Goal: Find specific fact: Find specific page/section

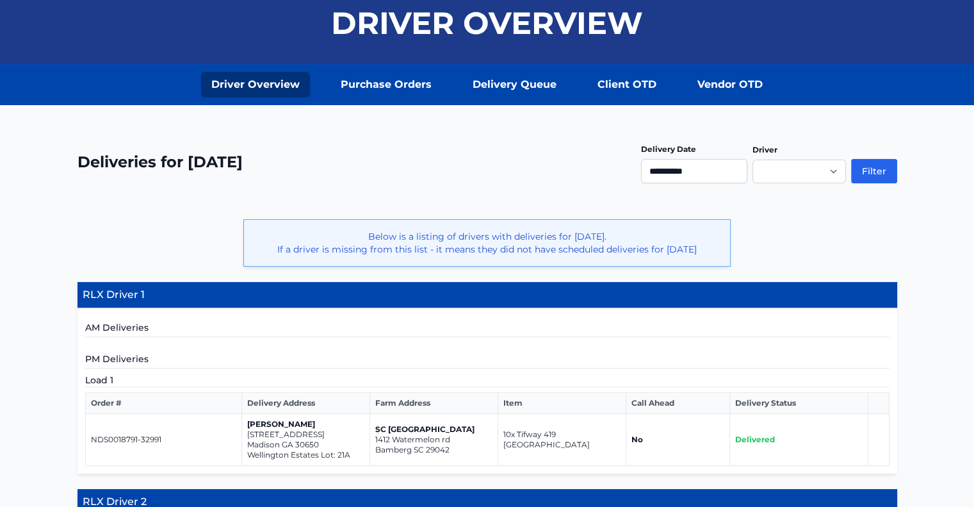
scroll to position [128, 0]
click at [704, 174] on input "**********" at bounding box center [694, 171] width 106 height 24
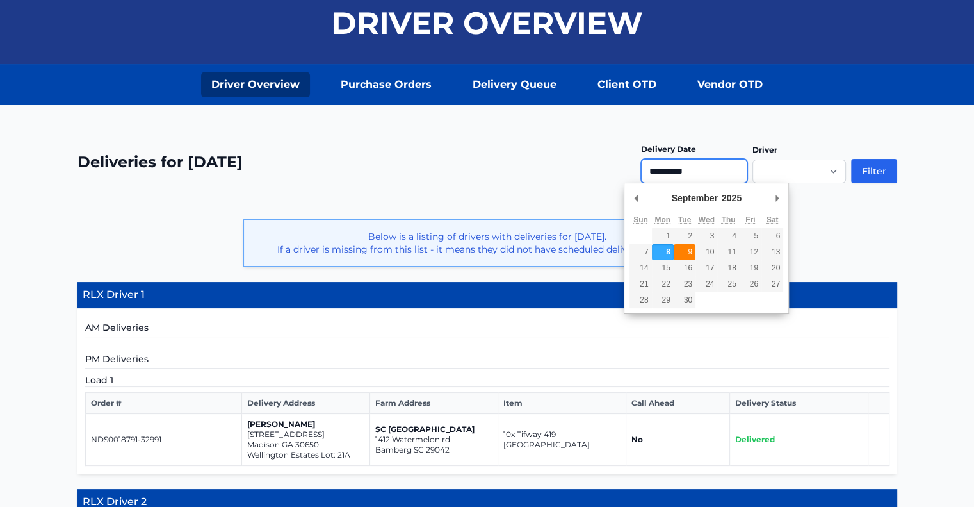
type input "**********"
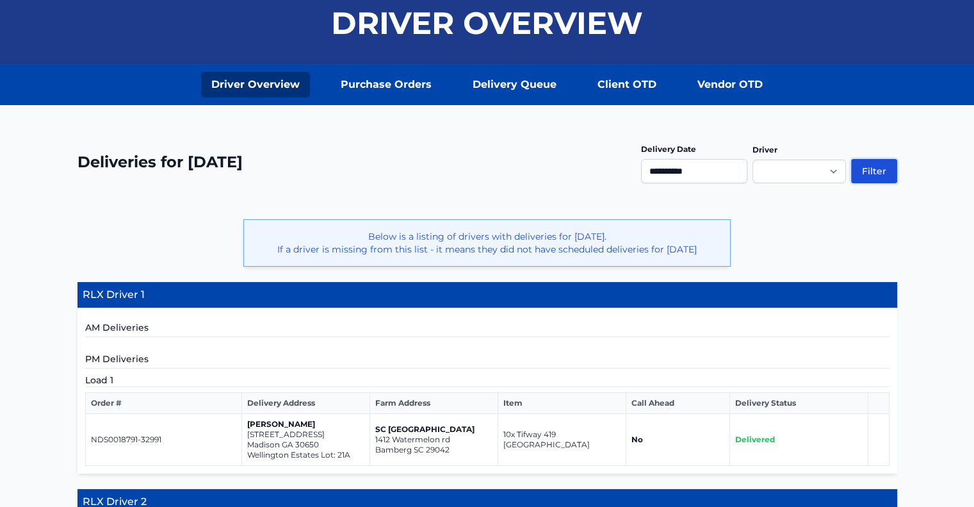
click at [872, 171] on button "Filter" at bounding box center [874, 171] width 46 height 24
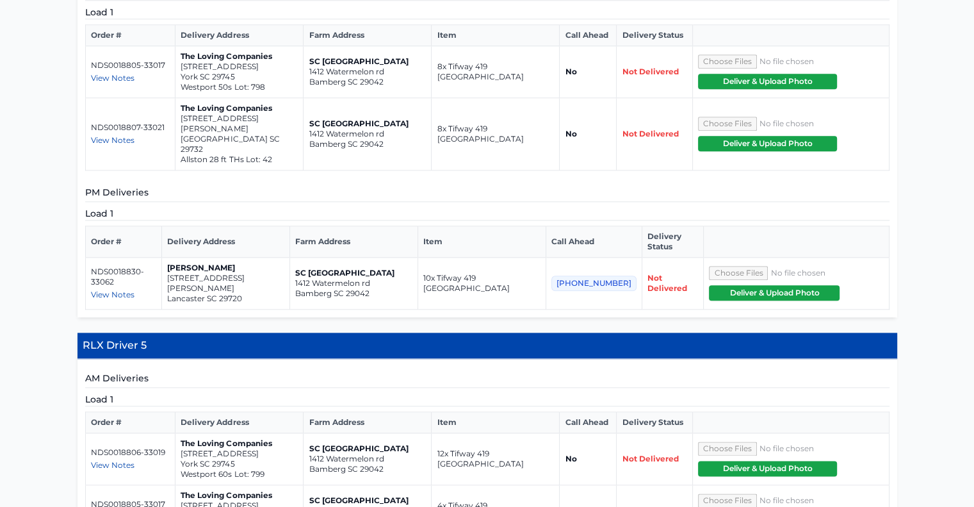
scroll to position [1217, 0]
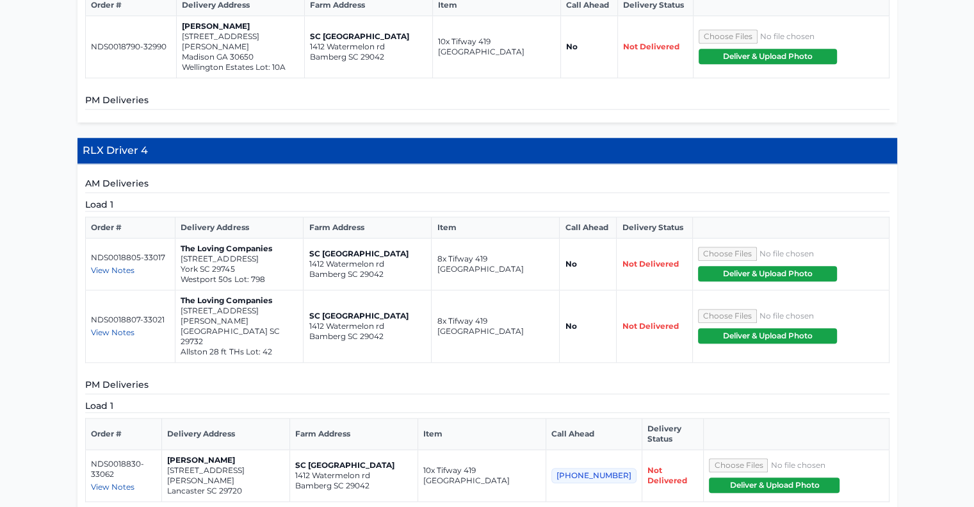
click at [118, 482] on span "View Notes" at bounding box center [113, 487] width 44 height 10
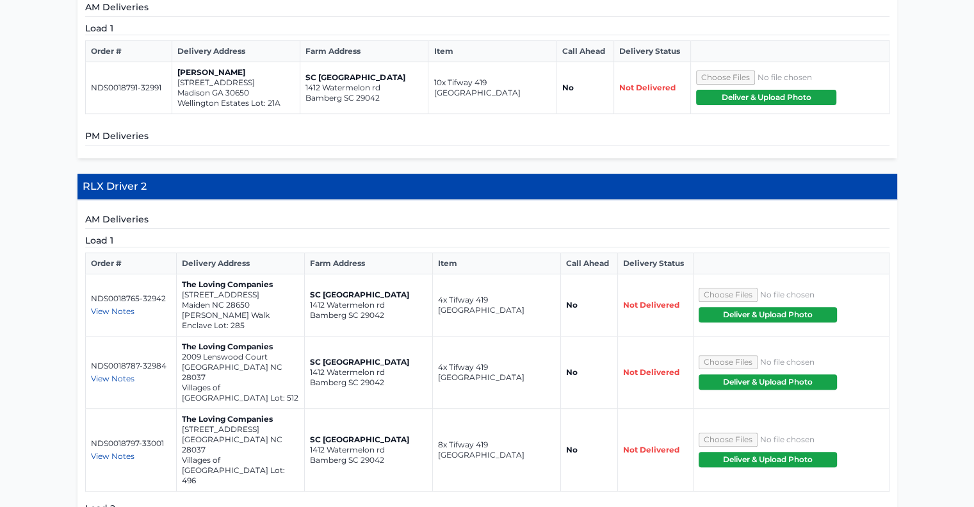
scroll to position [192, 0]
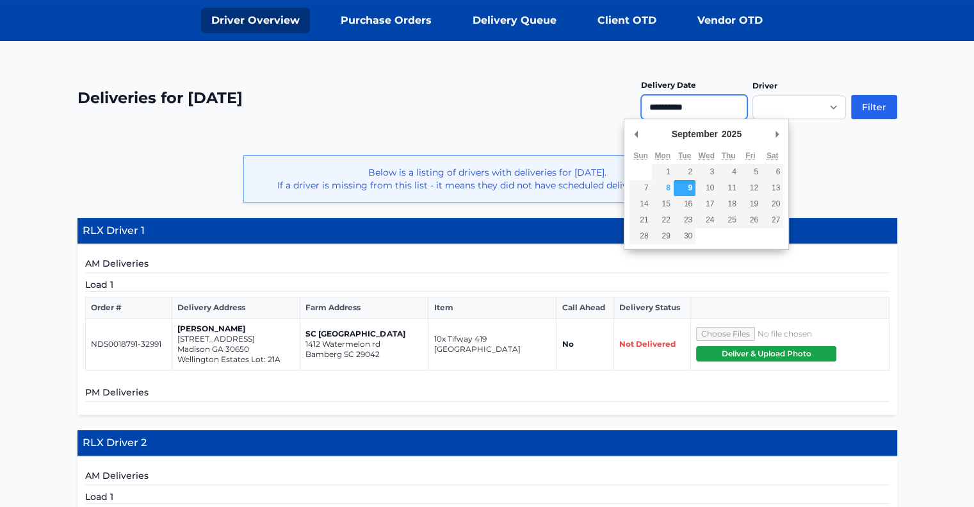
click at [698, 103] on input "**********" at bounding box center [694, 107] width 106 height 24
type input "**********"
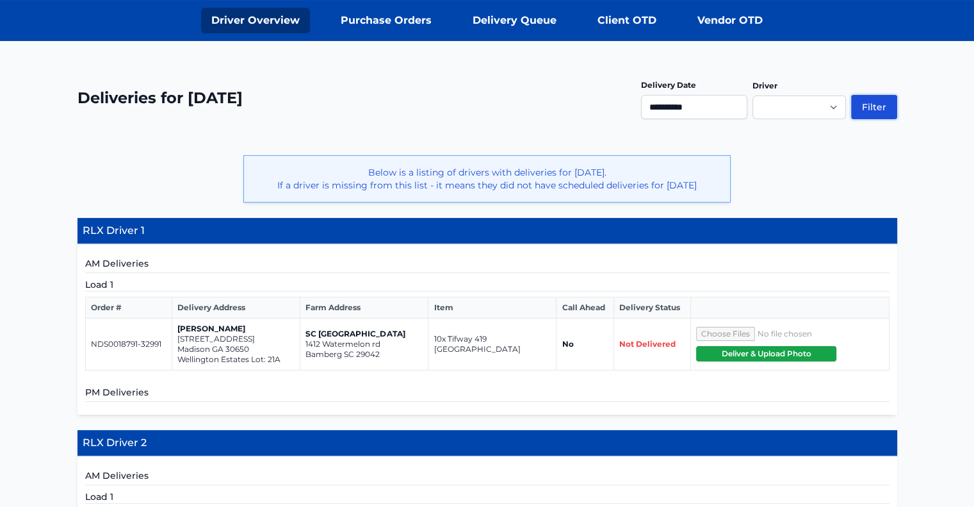
click at [887, 107] on button "Filter" at bounding box center [874, 107] width 46 height 24
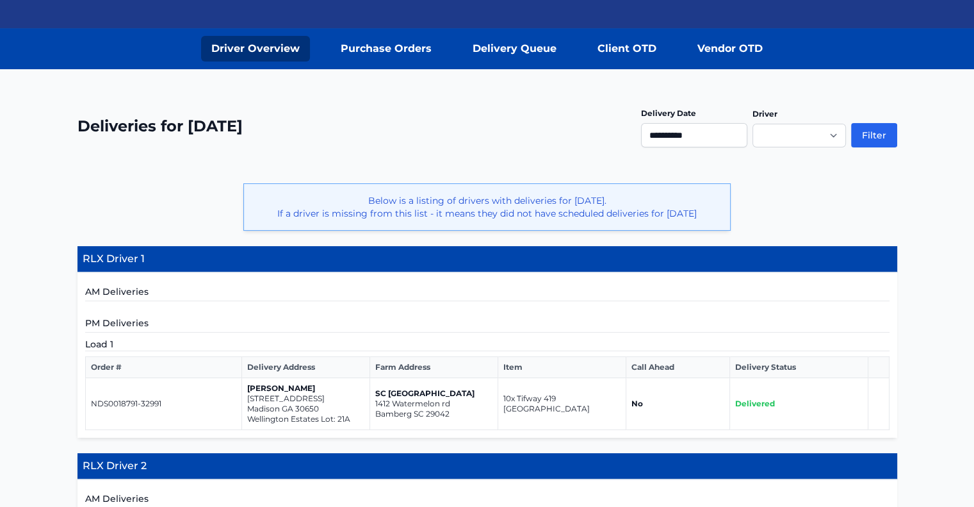
scroll to position [128, 0]
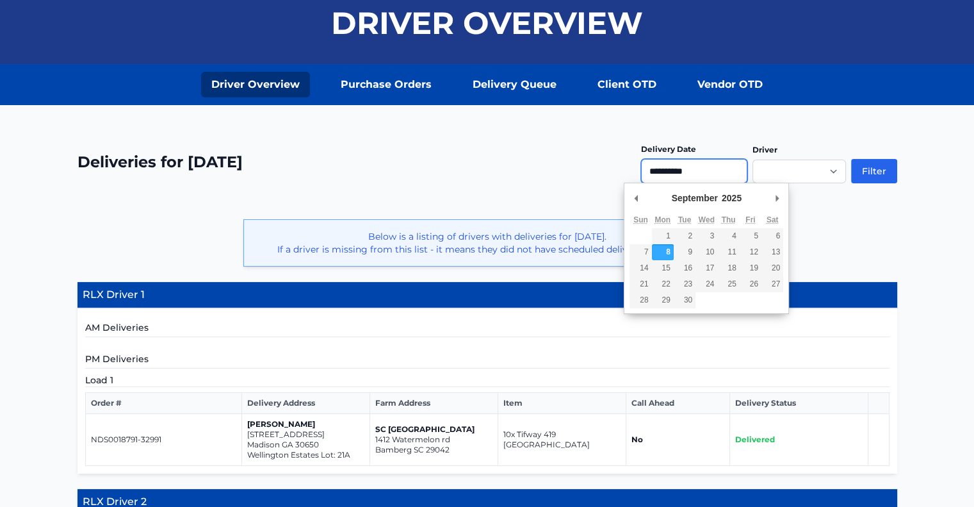
click at [695, 168] on input "**********" at bounding box center [694, 171] width 106 height 24
click at [534, 190] on div "**********" at bounding box center [487, 170] width 820 height 68
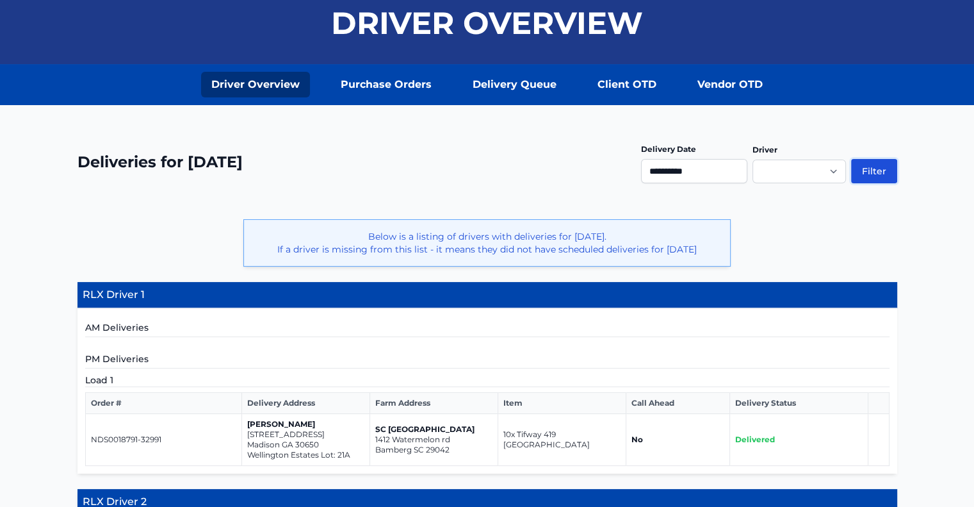
click at [876, 174] on button "Filter" at bounding box center [874, 171] width 46 height 24
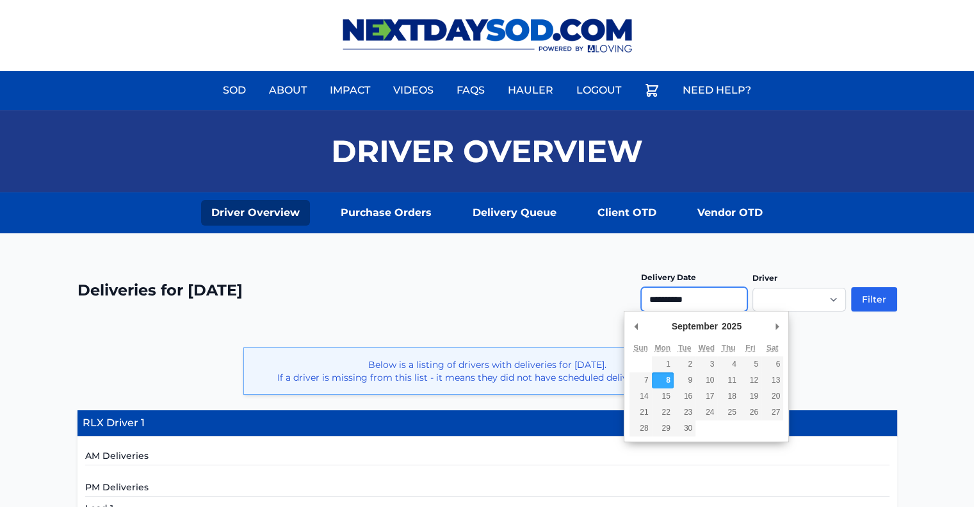
click at [687, 296] on input "**********" at bounding box center [694, 299] width 106 height 24
type input "**********"
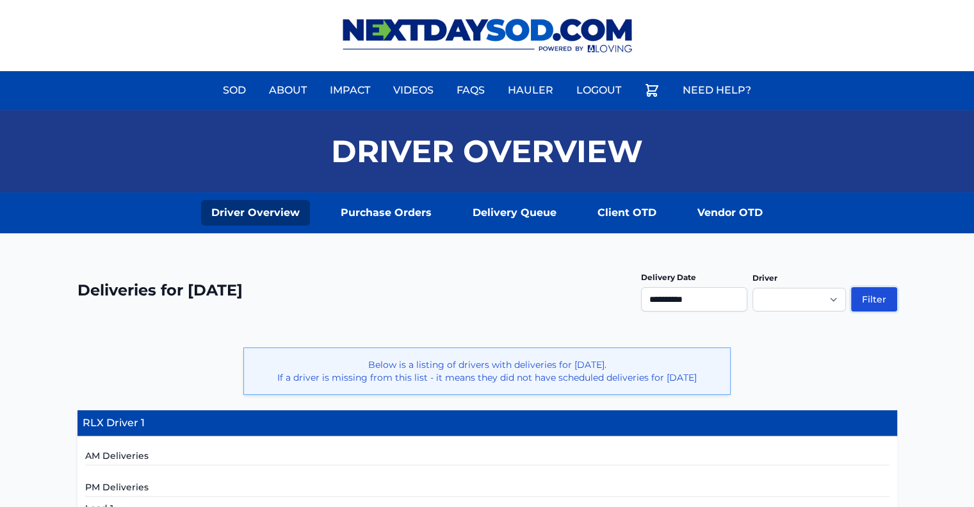
click at [868, 296] on button "Filter" at bounding box center [874, 299] width 46 height 24
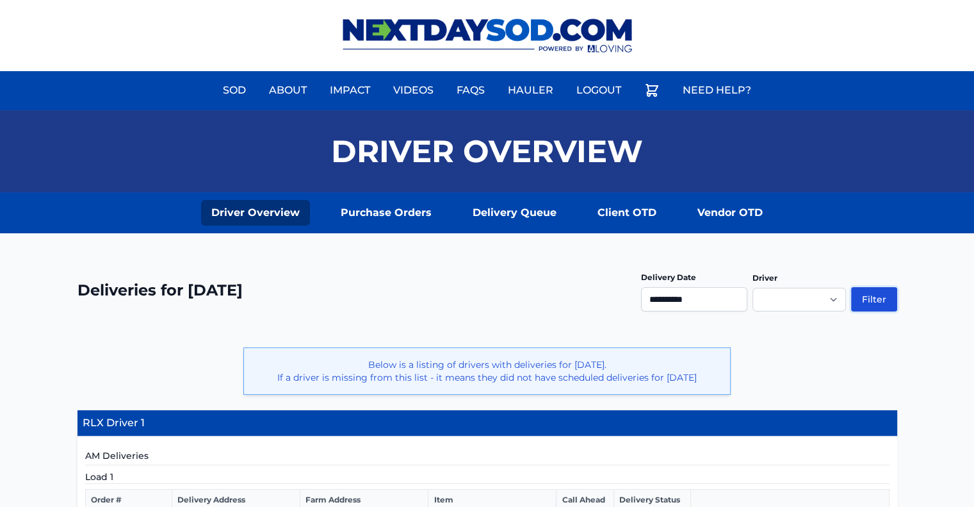
click at [866, 298] on button "Filter" at bounding box center [874, 299] width 46 height 24
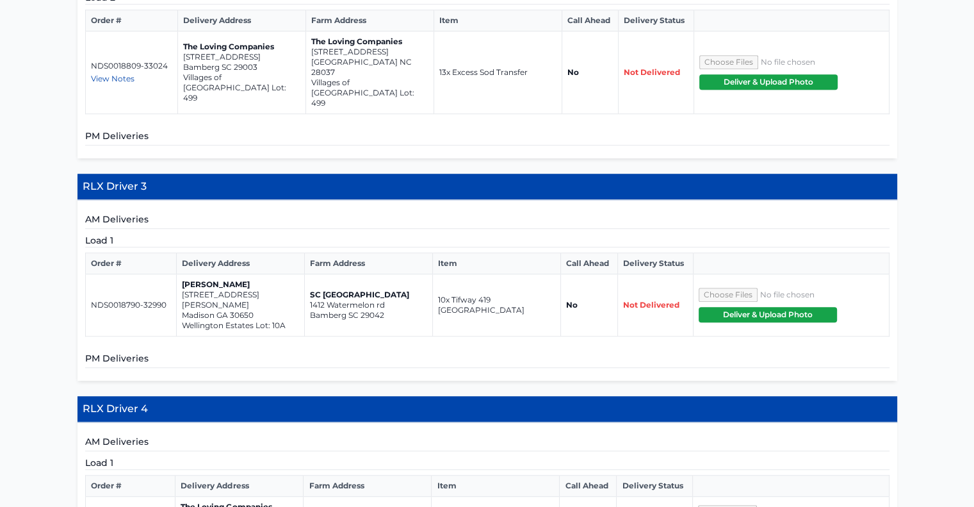
scroll to position [1153, 0]
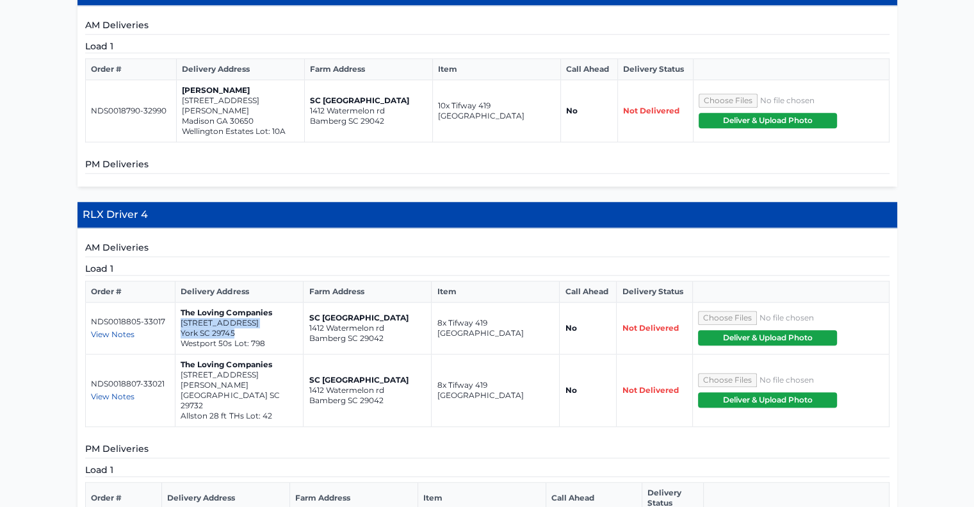
drag, startPoint x: 236, startPoint y: 248, endPoint x: 181, endPoint y: 238, distance: 55.3
click at [181, 302] on td "The Loving Companies [STREET_ADDRESS] Lot: 798" at bounding box center [239, 328] width 128 height 52
copy td "[STREET_ADDRESS]"
drag, startPoint x: 252, startPoint y: 300, endPoint x: 179, endPoint y: 291, distance: 72.9
click at [179, 354] on td "The Loving Companies [STREET_ADDRESS][PERSON_NAME] Allston 28 ft THs Lot: 42" at bounding box center [239, 390] width 128 height 72
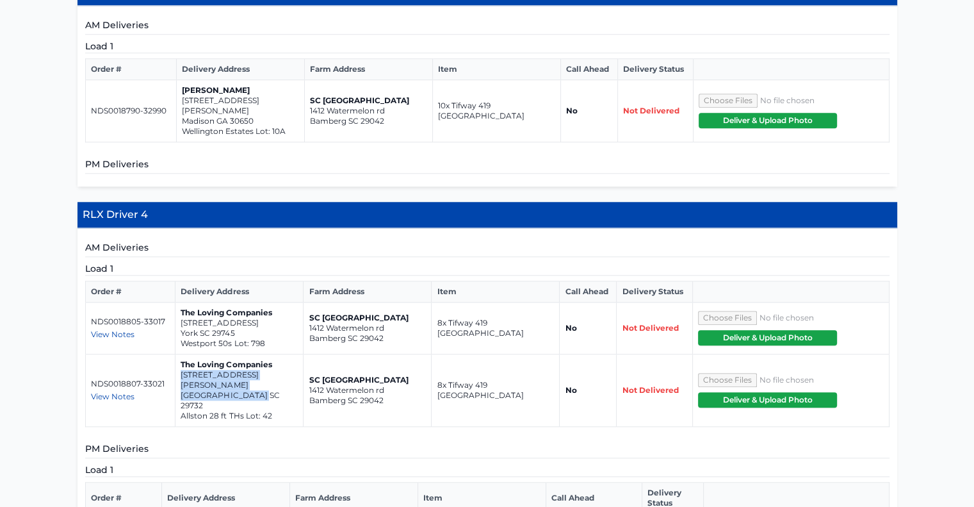
copy td "[STREET_ADDRESS][PERSON_NAME]"
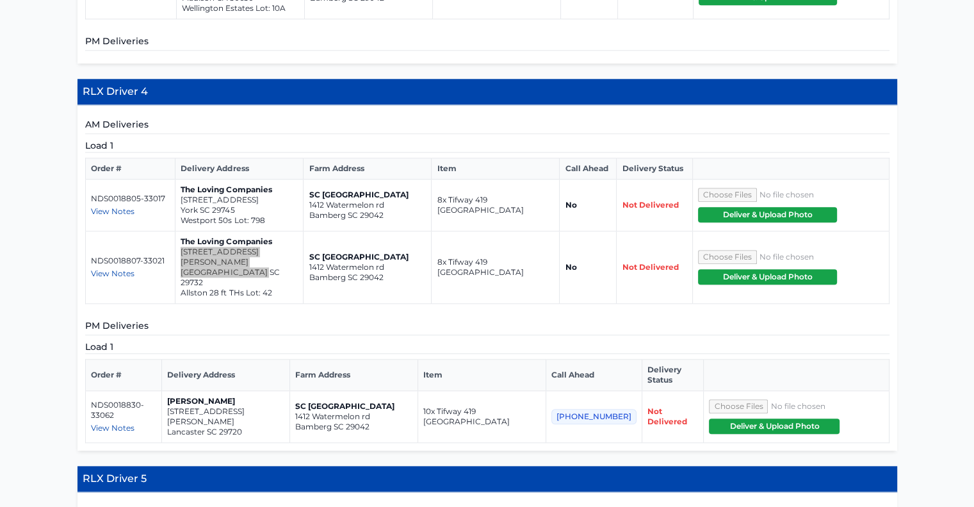
scroll to position [1281, 0]
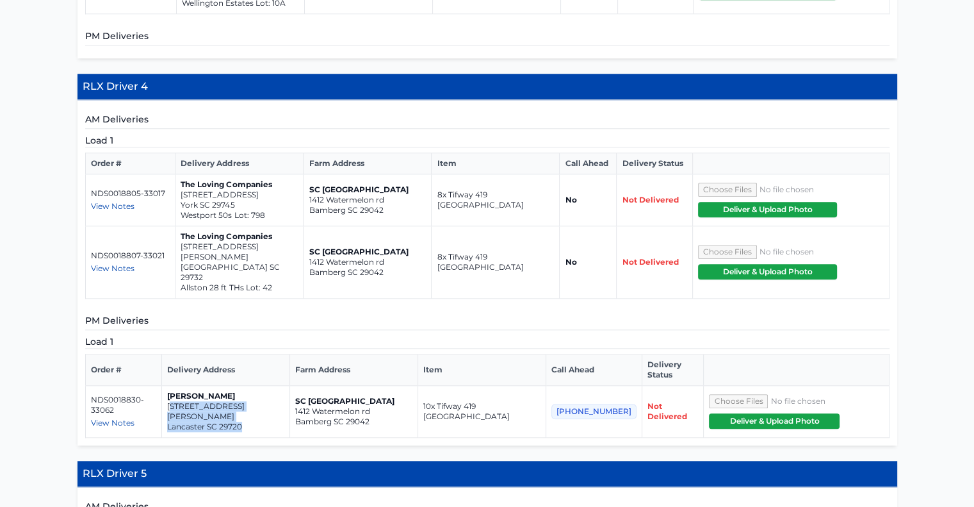
drag, startPoint x: 253, startPoint y: 313, endPoint x: 177, endPoint y: 302, distance: 76.4
click at [177, 386] on td "[PERSON_NAME] [STREET_ADDRESS][PERSON_NAME][PERSON_NAME]" at bounding box center [225, 412] width 128 height 52
drag, startPoint x: 190, startPoint y: 305, endPoint x: 255, endPoint y: 300, distance: 65.6
click at [257, 391] on p "[PERSON_NAME]" at bounding box center [225, 396] width 117 height 10
drag, startPoint x: 252, startPoint y: 310, endPoint x: 174, endPoint y: 304, distance: 77.7
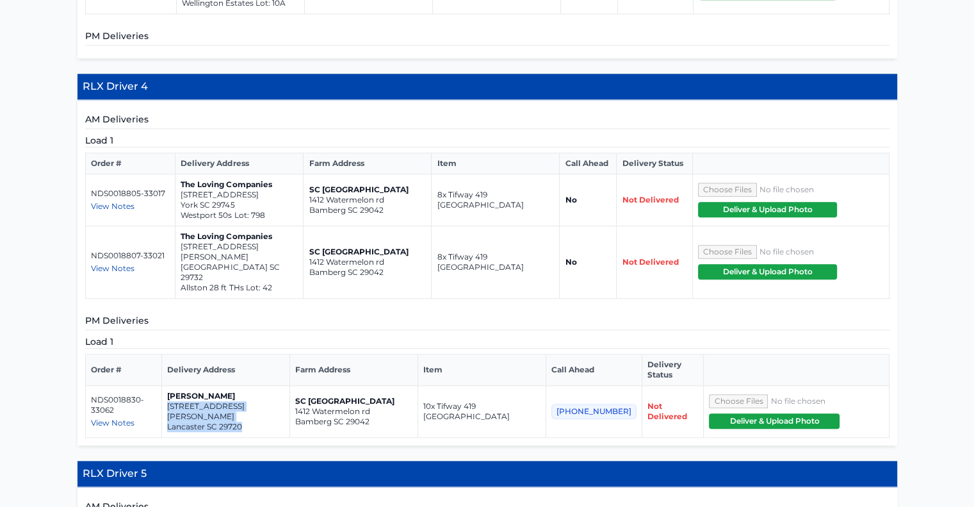
click at [174, 386] on td "[PERSON_NAME] [STREET_ADDRESS][PERSON_NAME][PERSON_NAME]" at bounding box center [225, 412] width 128 height 52
copy td "[STREET_ADDRESS][PERSON_NAME][PERSON_NAME]"
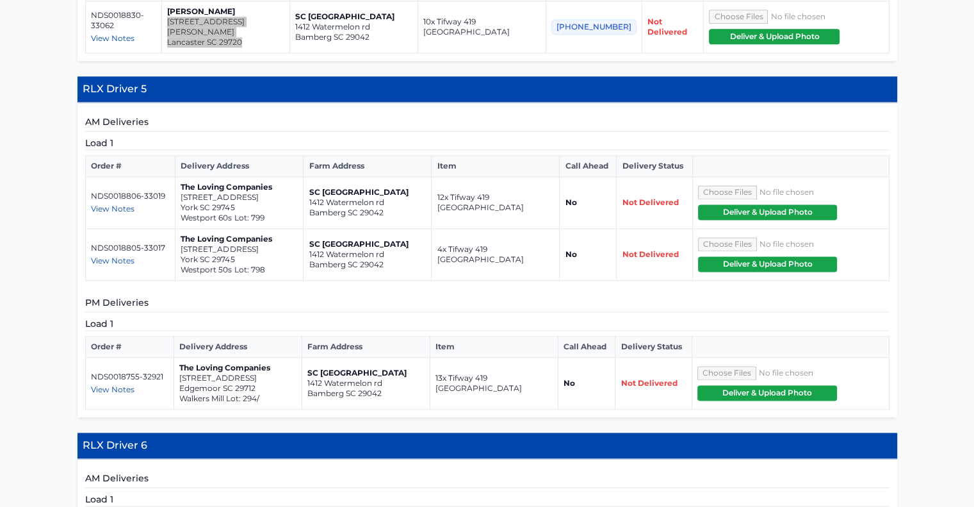
scroll to position [1601, 0]
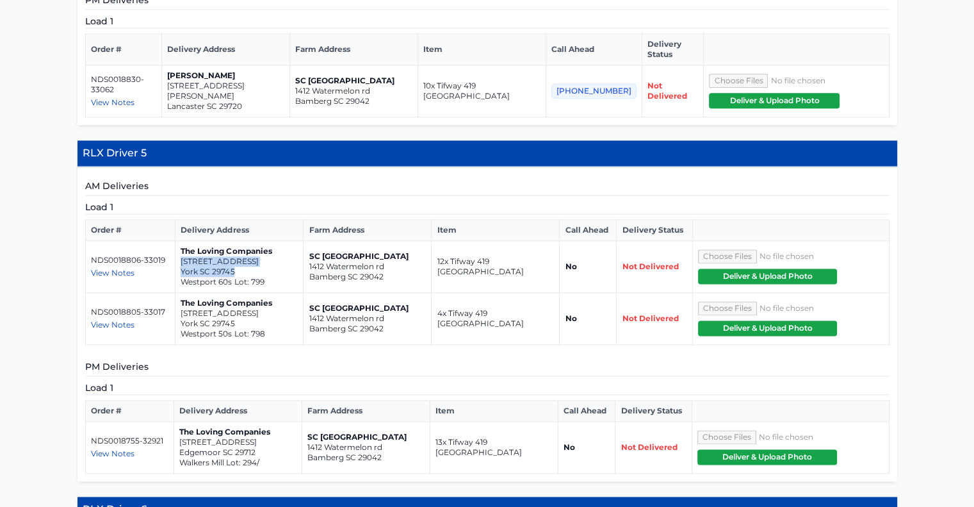
drag, startPoint x: 237, startPoint y: 159, endPoint x: 182, endPoint y: 151, distance: 55.6
click at [182, 241] on td "The Loving Companies [STREET_ADDRESS] Lot: 799" at bounding box center [239, 267] width 128 height 52
copy td "[STREET_ADDRESS]"
click at [238, 318] on p "York SC 29745" at bounding box center [239, 323] width 117 height 10
drag, startPoint x: 256, startPoint y: 339, endPoint x: 179, endPoint y: 327, distance: 77.1
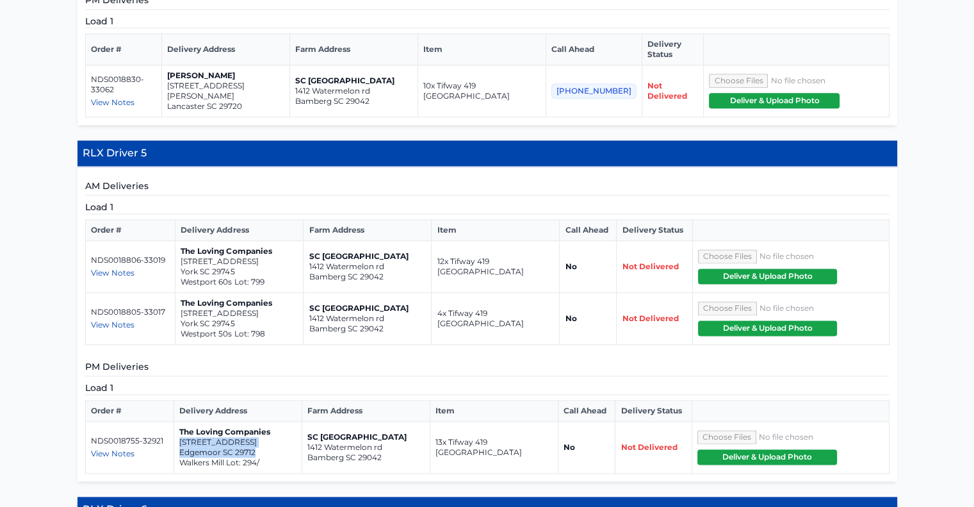
click at [179, 421] on td "The Loving Companies [STREET_ADDRESS]/" at bounding box center [238, 447] width 128 height 52
drag, startPoint x: 195, startPoint y: 326, endPoint x: 474, endPoint y: 373, distance: 283.2
drag, startPoint x: 257, startPoint y: 339, endPoint x: 179, endPoint y: 331, distance: 78.5
click at [179, 421] on td "The Loving Companies [STREET_ADDRESS]/" at bounding box center [238, 447] width 128 height 52
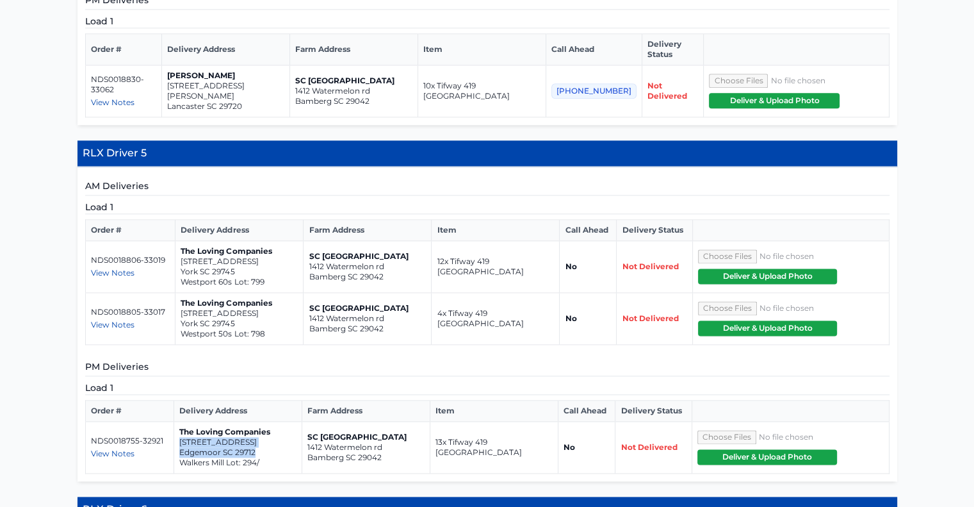
copy td "[STREET_ADDRESS]"
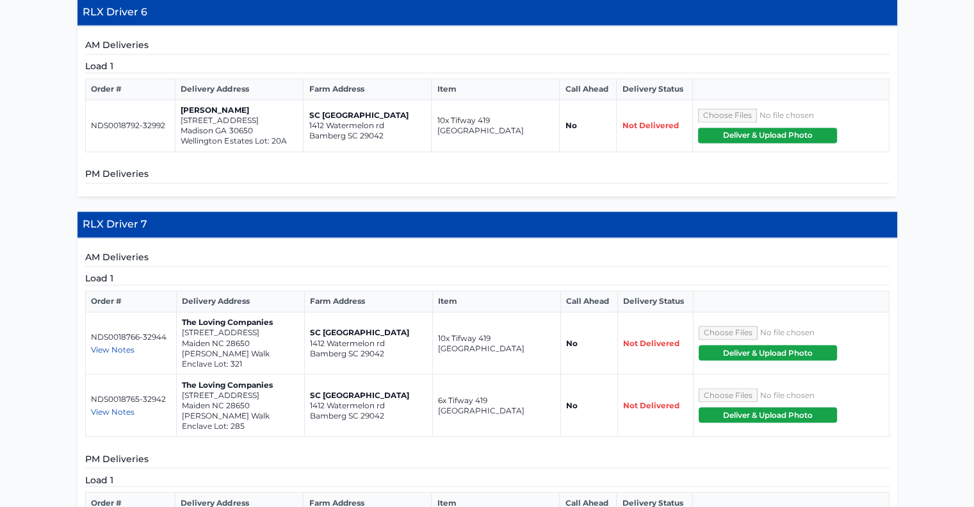
scroll to position [2113, 0]
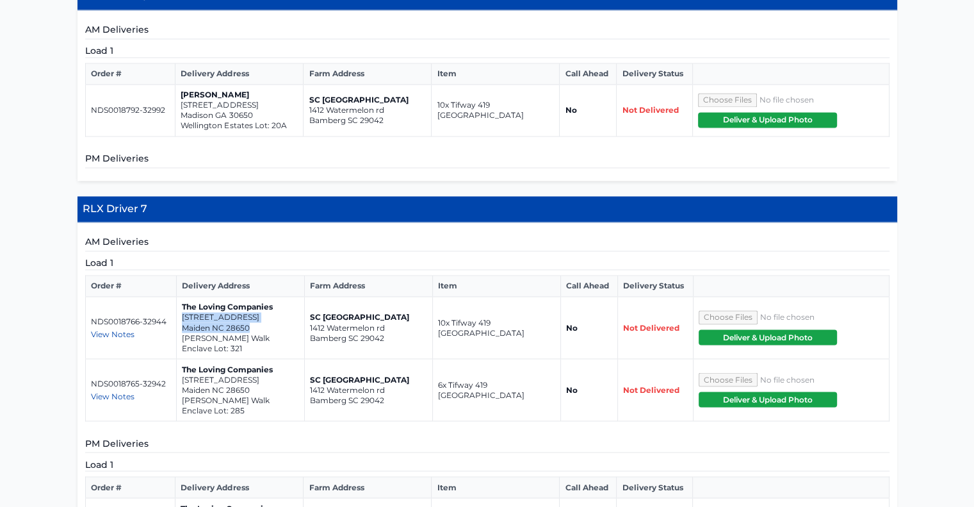
drag, startPoint x: 250, startPoint y: 213, endPoint x: 182, endPoint y: 204, distance: 68.6
click at [182, 296] on td "The Loving Companies [STREET_ADDRESS][GEOGRAPHIC_DATA][PERSON_NAME] Enclave Lot…" at bounding box center [241, 327] width 128 height 62
copy td "[STREET_ADDRESS]"
drag, startPoint x: 254, startPoint y: 274, endPoint x: 179, endPoint y: 264, distance: 75.6
click at [179, 359] on td "The Loving Companies [STREET_ADDRESS][GEOGRAPHIC_DATA][PERSON_NAME] Enclave Lot…" at bounding box center [241, 390] width 128 height 62
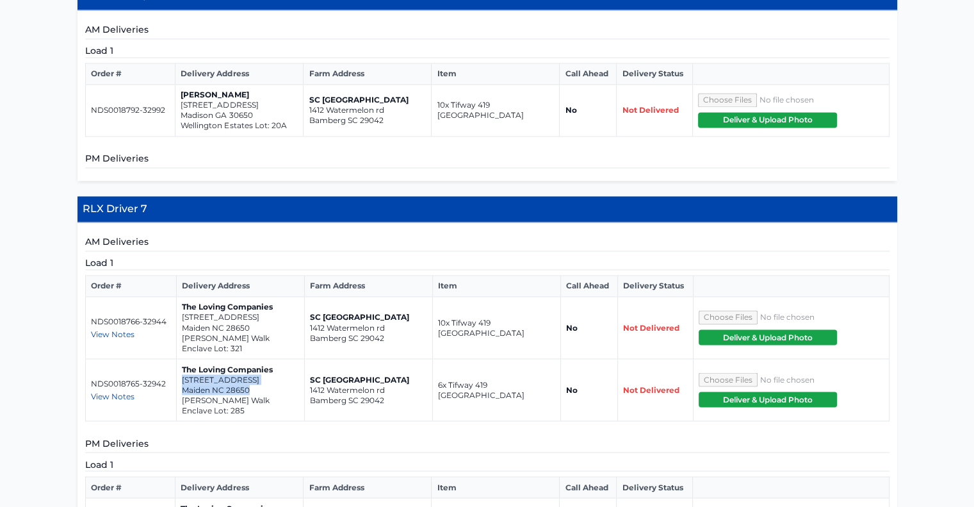
copy td "[STREET_ADDRESS]"
drag, startPoint x: 253, startPoint y: 412, endPoint x: 179, endPoint y: 401, distance: 74.5
copy td "[STREET_ADDRESS][PERSON_NAME]"
